Goal: Find specific page/section

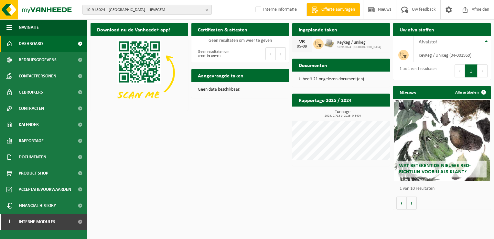
drag, startPoint x: 208, startPoint y: 9, endPoint x: 185, endPoint y: 9, distance: 22.3
click at [208, 9] on b "button" at bounding box center [209, 9] width 6 height 9
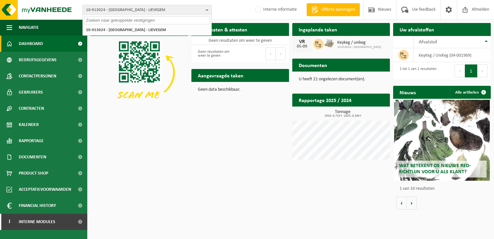
click at [99, 19] on input "text" at bounding box center [147, 20] width 126 height 8
click at [95, 21] on input "text" at bounding box center [147, 20] width 126 height 8
paste input "10-855248"
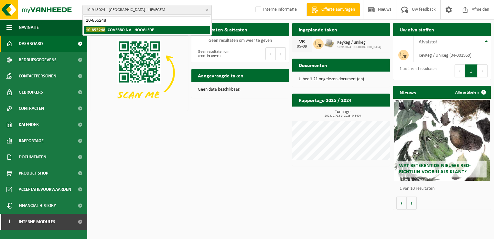
type input "10-855248"
click at [120, 27] on strong "10-855248 - COVERBO NV - HOOGLEDE" at bounding box center [120, 29] width 68 height 5
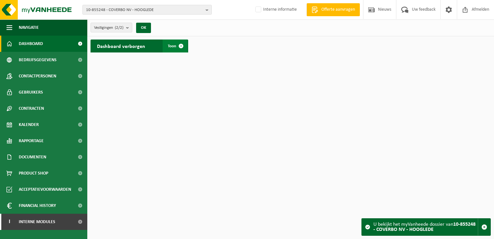
click at [182, 46] on span at bounding box center [181, 45] width 13 height 13
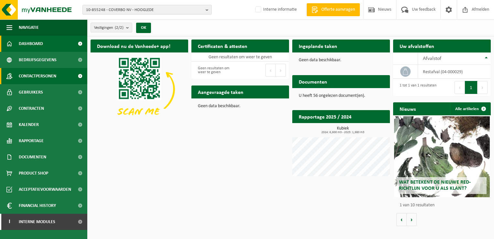
click at [53, 76] on span "Contactpersonen" at bounding box center [38, 76] width 38 height 16
